Goal: Check status: Check status

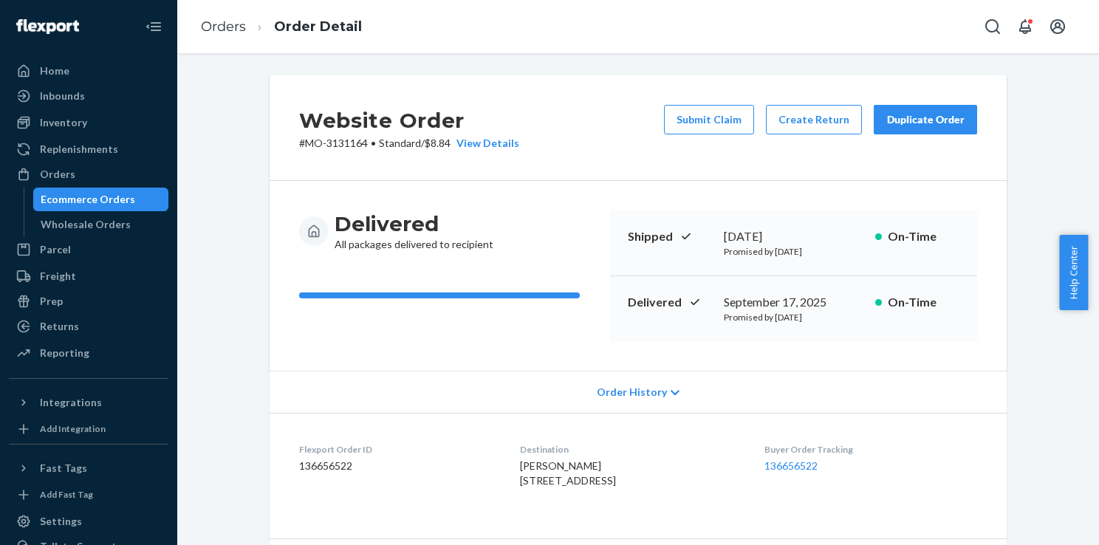
scroll to position [293, 0]
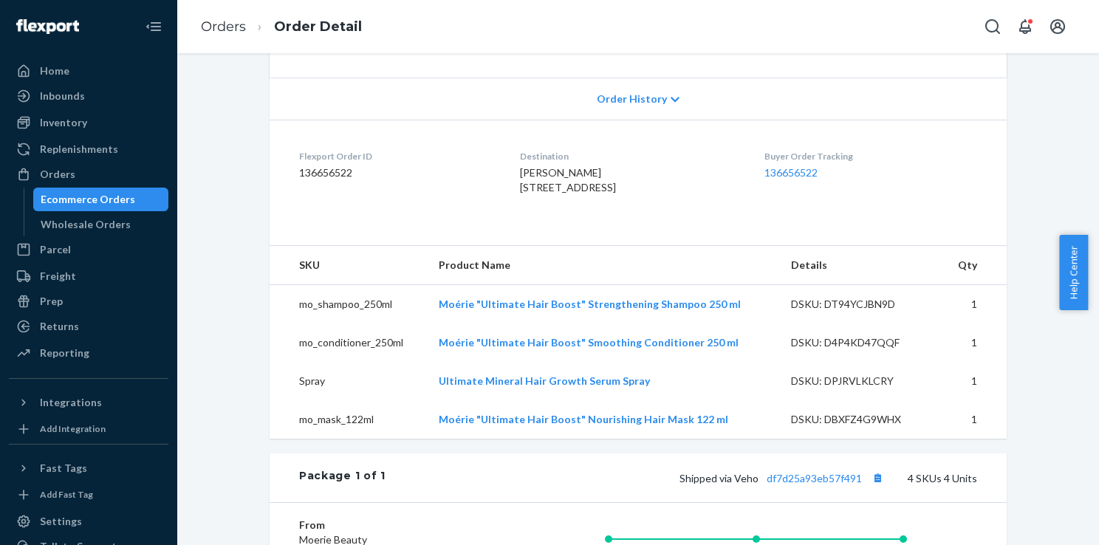
click at [115, 196] on div "Ecommerce Orders" at bounding box center [88, 199] width 95 height 15
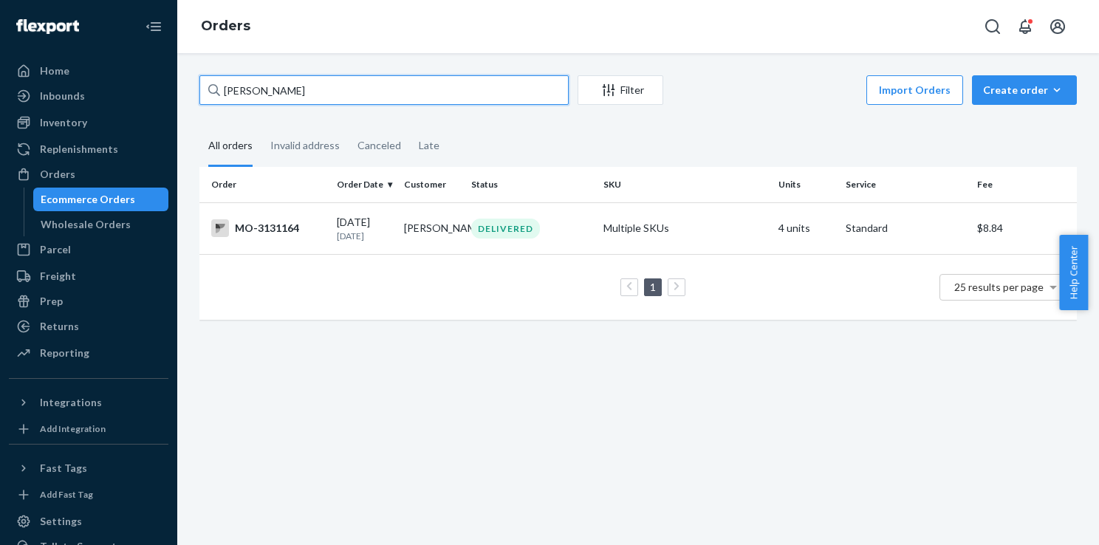
click at [391, 97] on input "[PERSON_NAME]" at bounding box center [383, 90] width 369 height 30
paste input "[PERSON_NAME] [PERSON_NAME]"
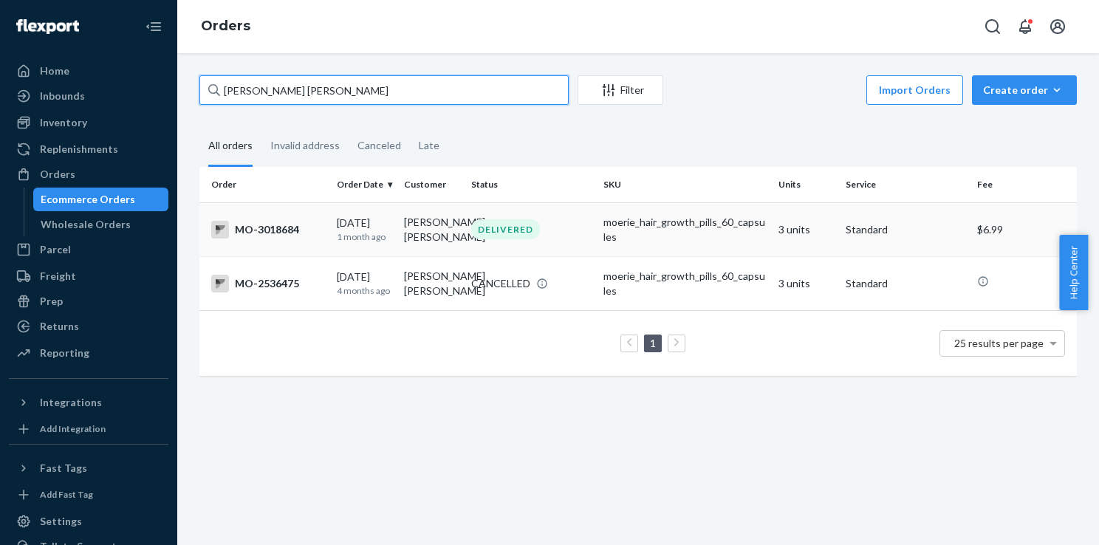
type input "[PERSON_NAME] [PERSON_NAME]"
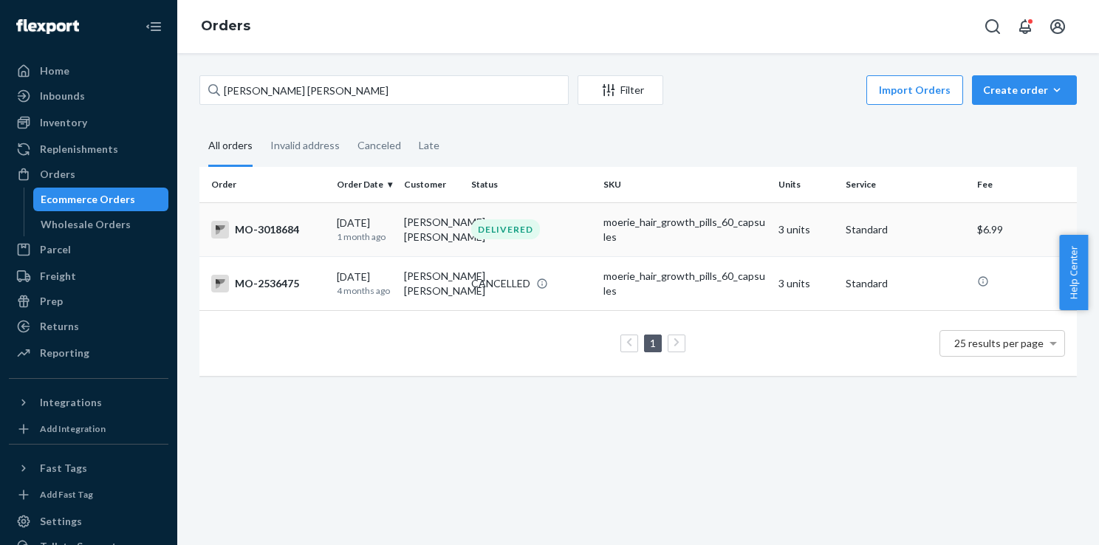
click at [493, 243] on td "DELIVERED" at bounding box center [530, 229] width 131 height 54
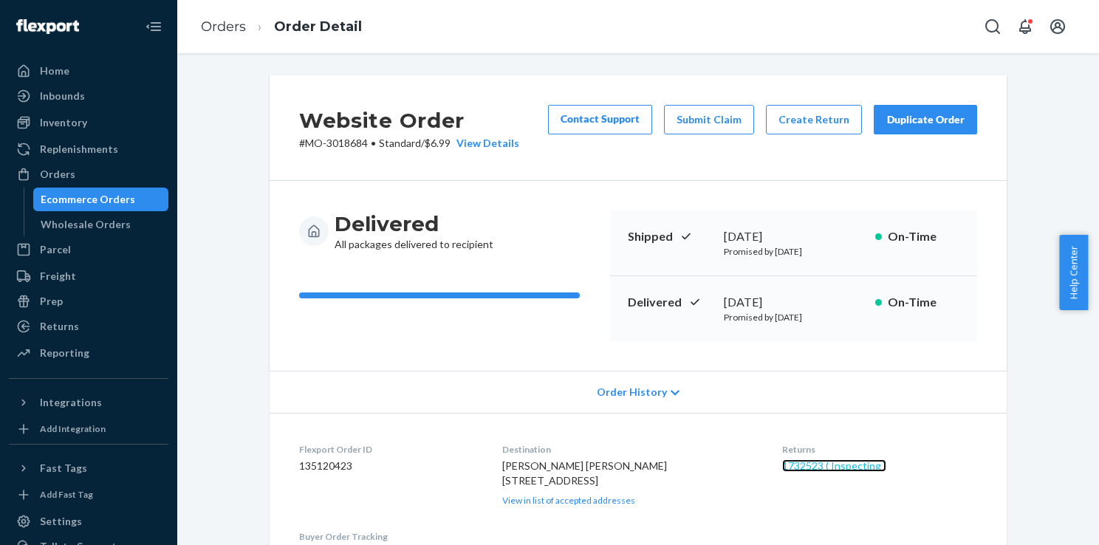
click at [835, 470] on link "1732523 ( Inspecting )" at bounding box center [834, 465] width 104 height 13
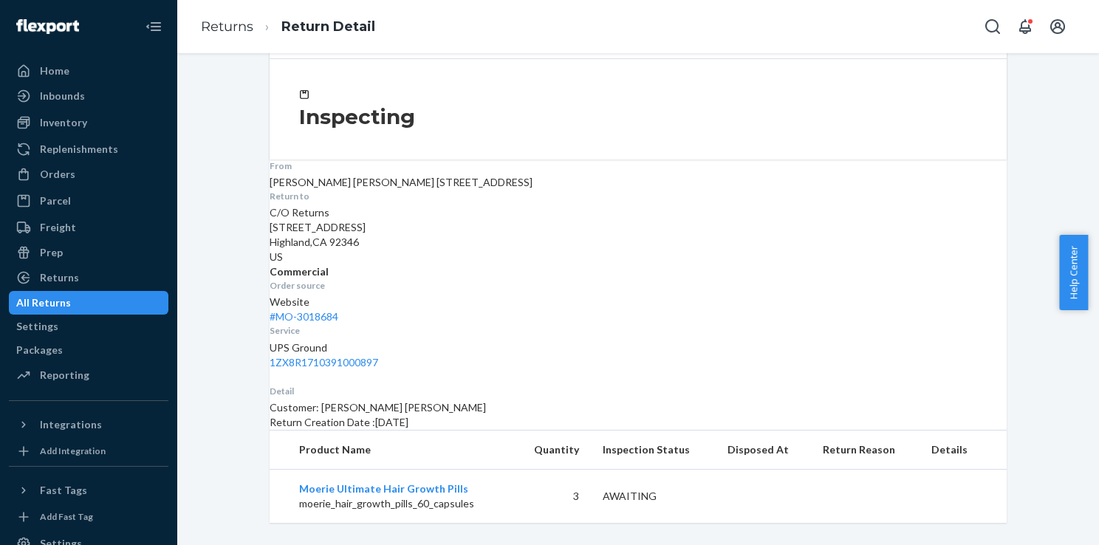
scroll to position [122, 0]
click at [68, 169] on div "Orders" at bounding box center [57, 174] width 35 height 15
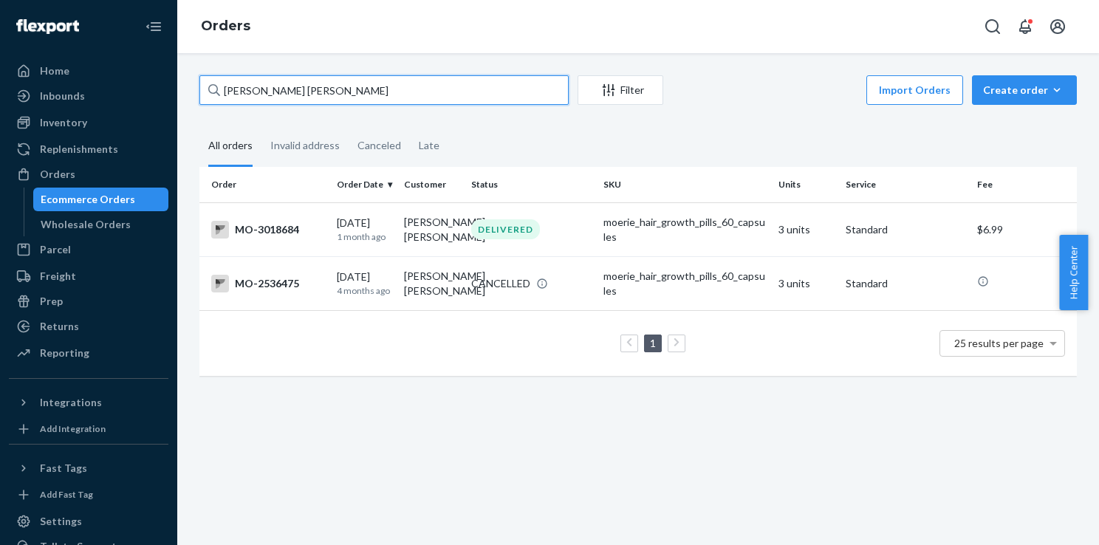
click at [348, 95] on input "[PERSON_NAME] [PERSON_NAME]" at bounding box center [383, 90] width 369 height 30
paste input "[PERSON_NAME]"
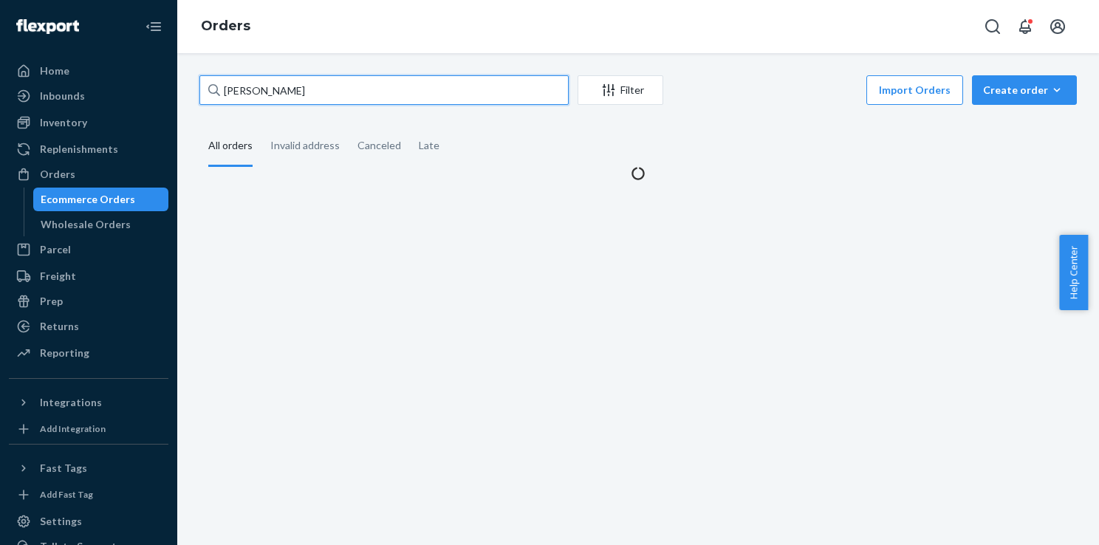
type input "[PERSON_NAME]"
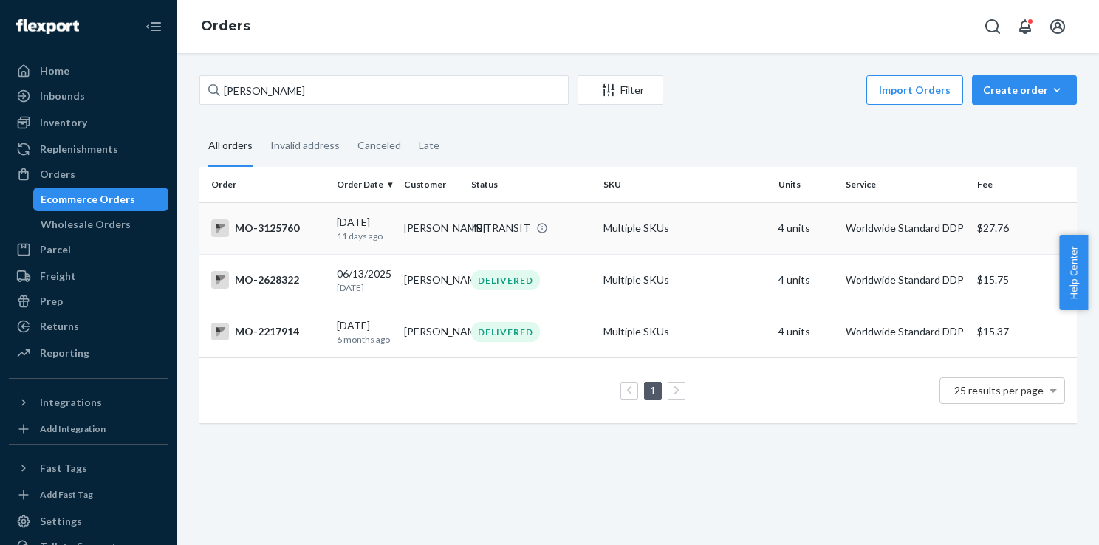
click at [496, 221] on div "IN TRANSIT" at bounding box center [500, 228] width 59 height 15
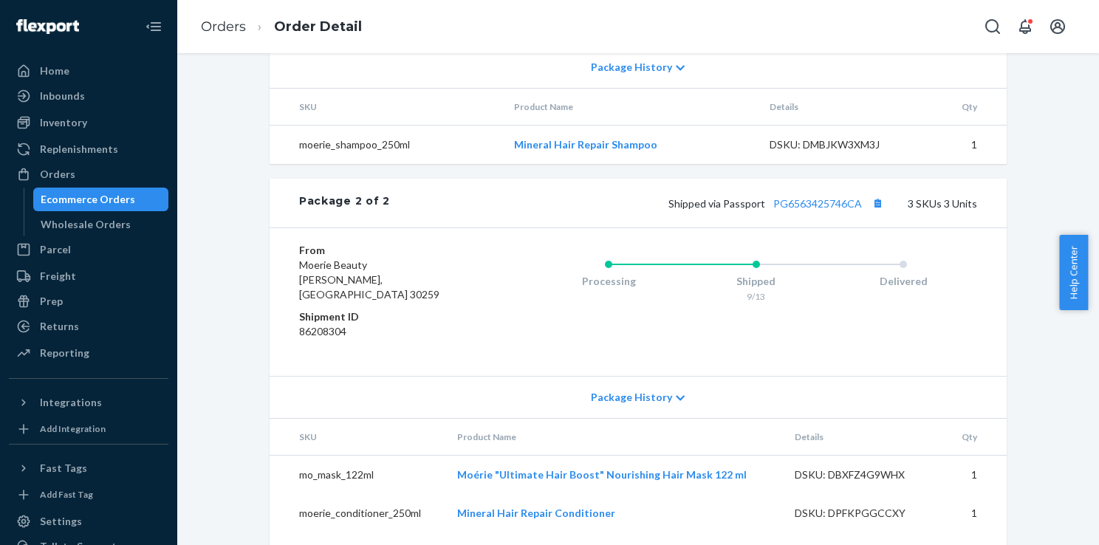
scroll to position [940, 0]
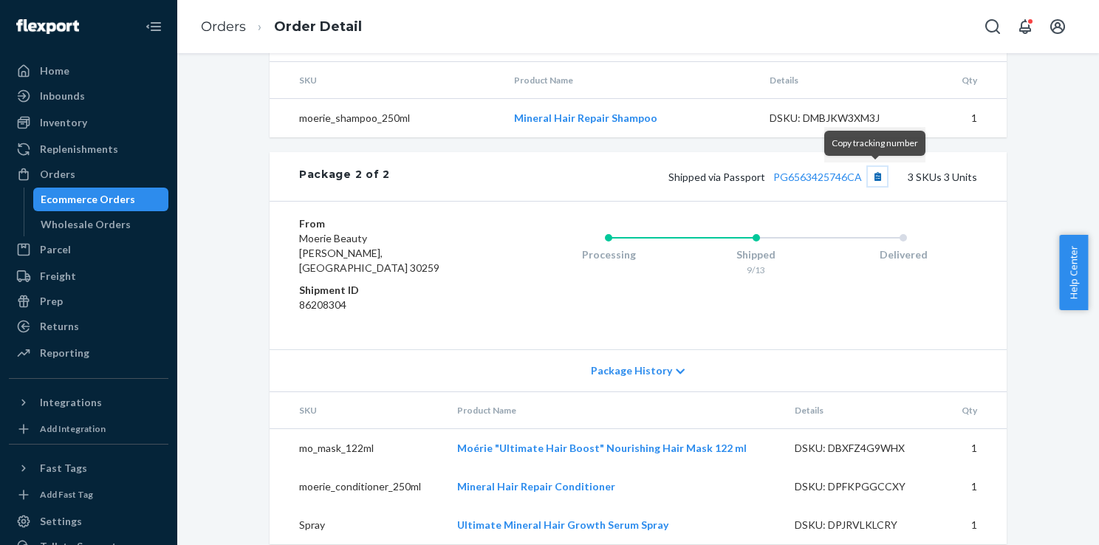
click at [878, 176] on button "Copy tracking number" at bounding box center [877, 176] width 19 height 19
